Goal: Submit feedback/report problem

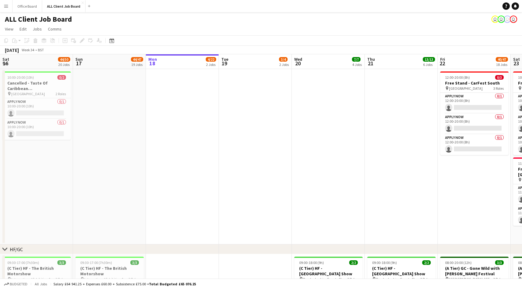
scroll to position [0, 198]
